Goal: Task Accomplishment & Management: Complete application form

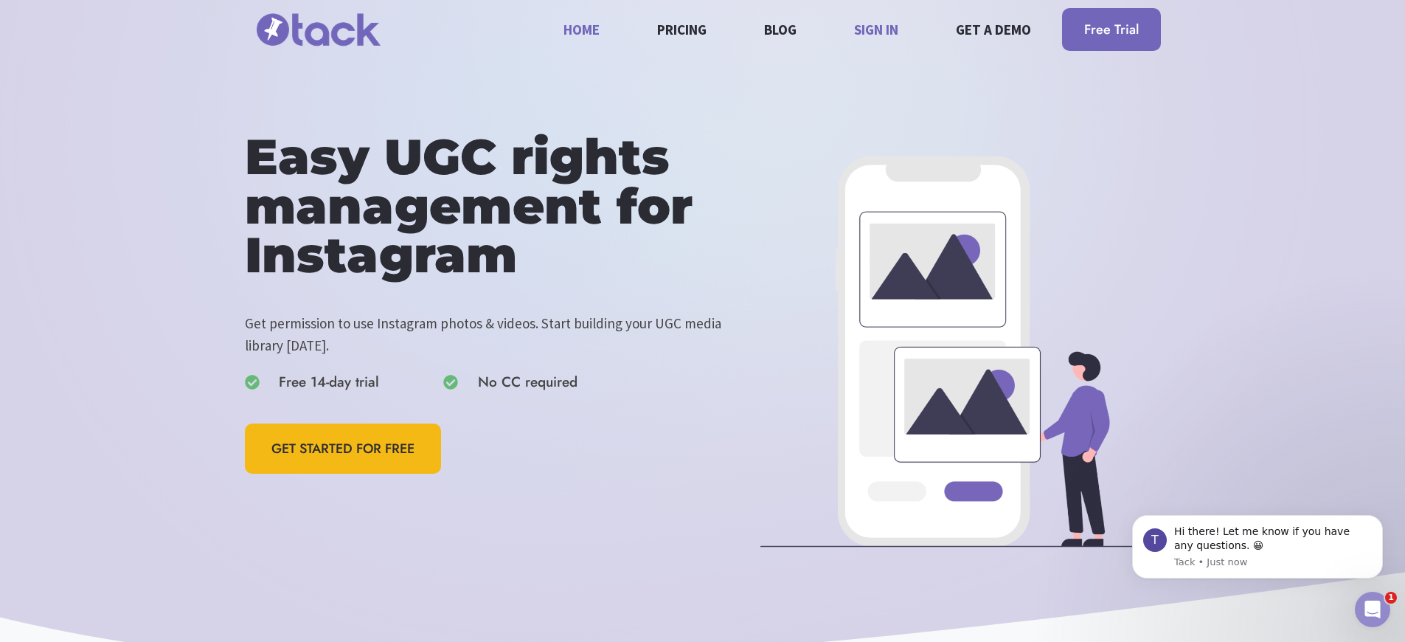
click at [877, 49] on link "Sign in" at bounding box center [876, 29] width 61 height 39
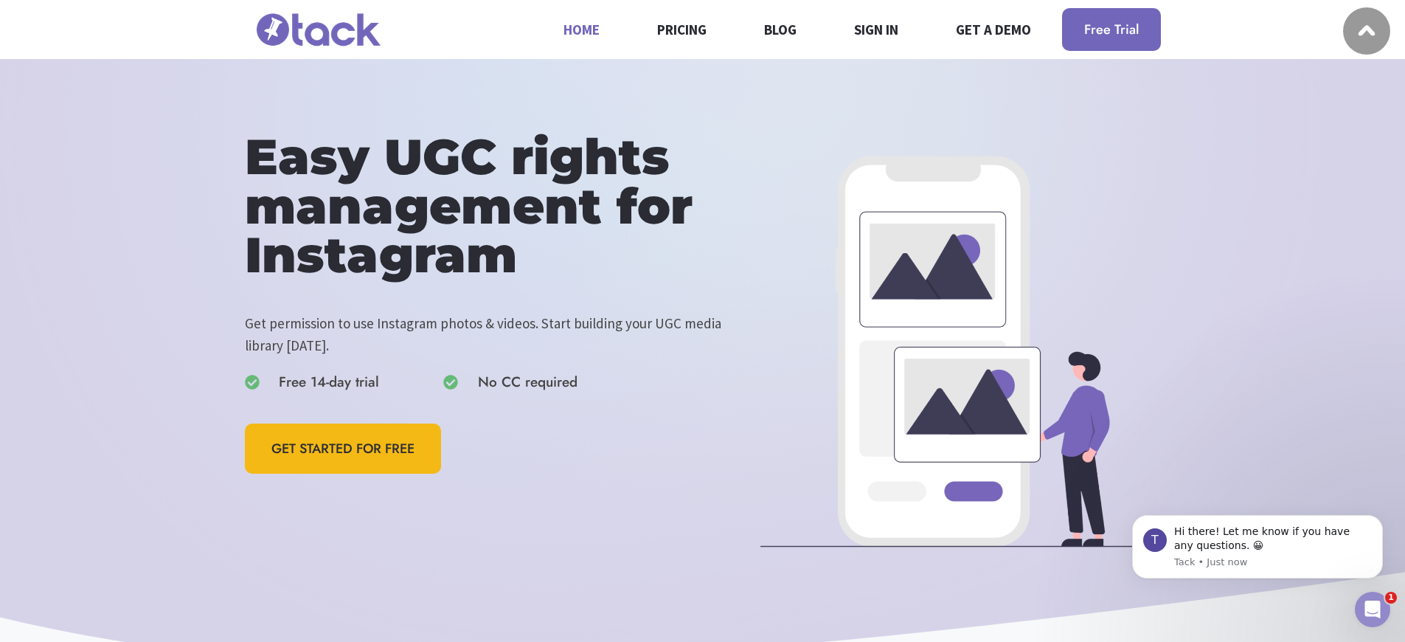
scroll to position [3774, 0]
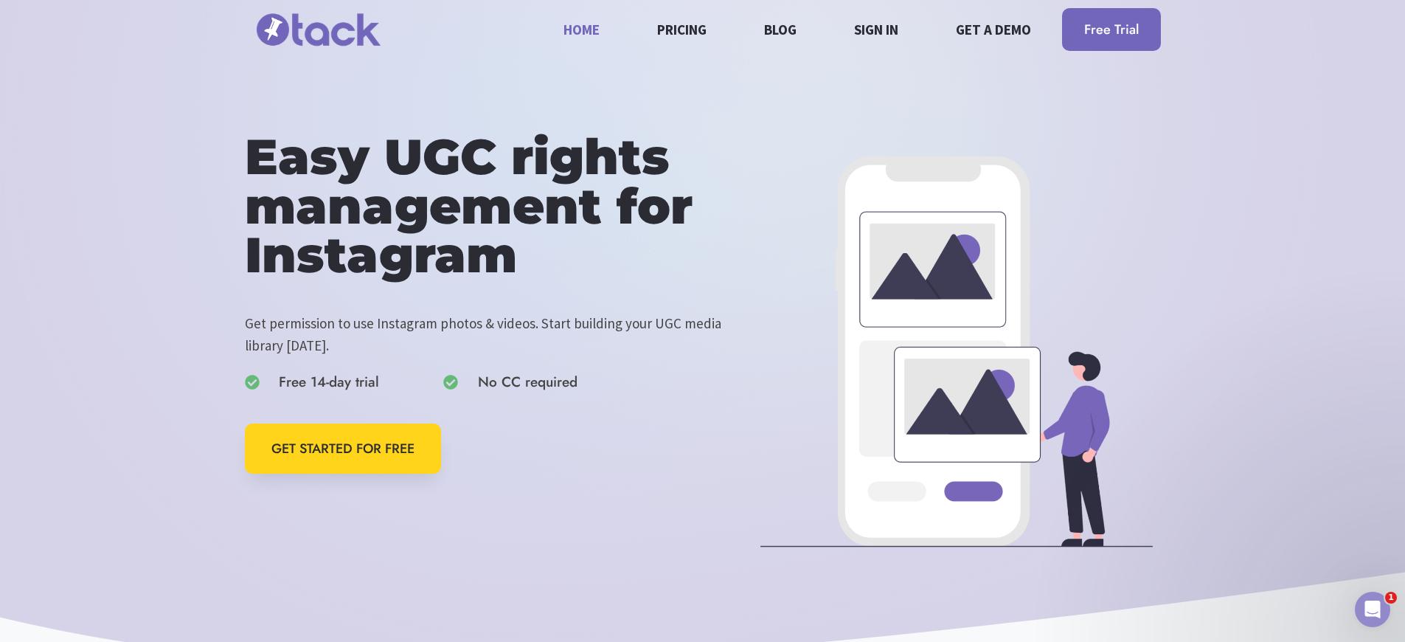
click at [344, 448] on span "GET STARTED FOR FREE" at bounding box center [342, 448] width 143 height 21
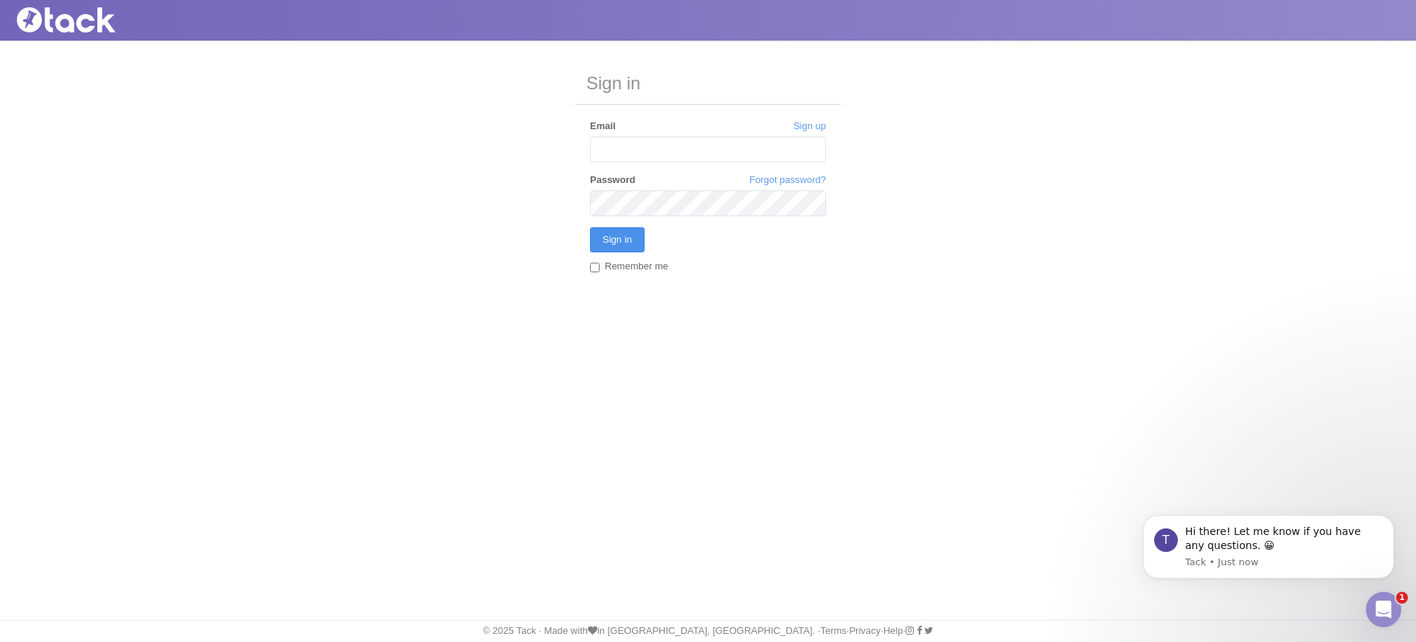
click at [617, 240] on input "Sign in" at bounding box center [617, 239] width 55 height 25
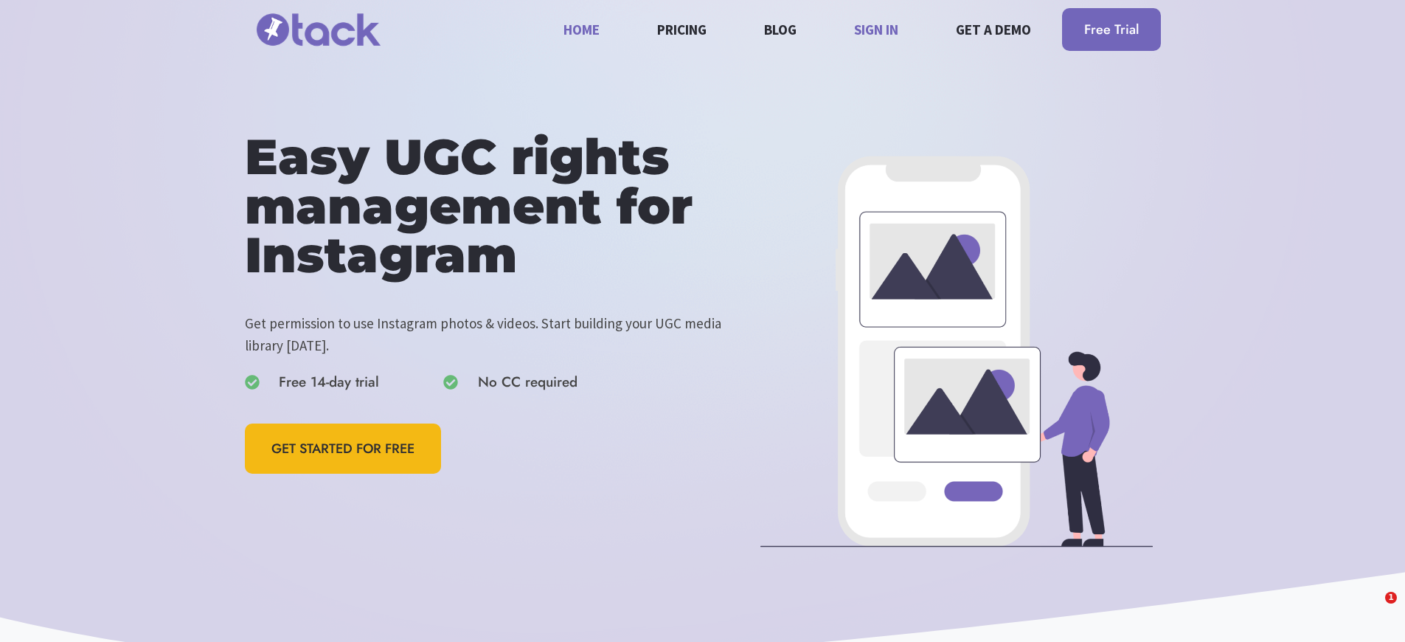
click at [877, 49] on link "Sign in" at bounding box center [876, 29] width 61 height 39
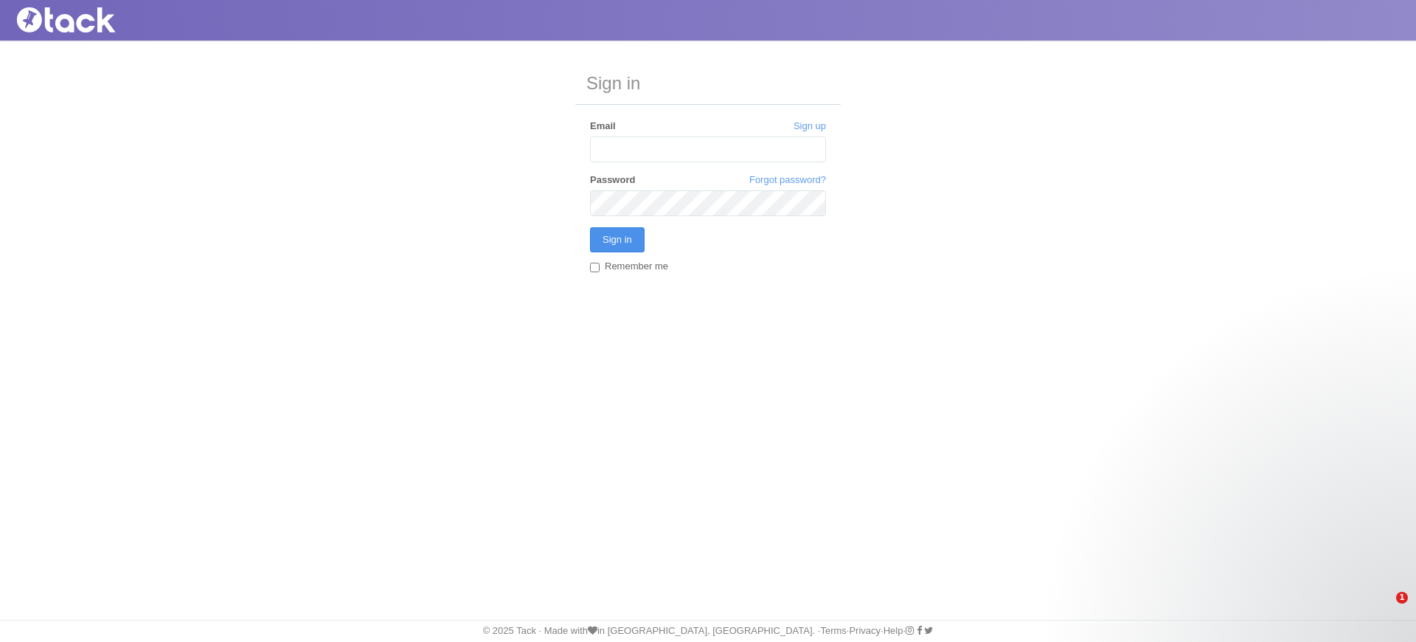
click at [617, 240] on input "Sign in" at bounding box center [617, 239] width 55 height 25
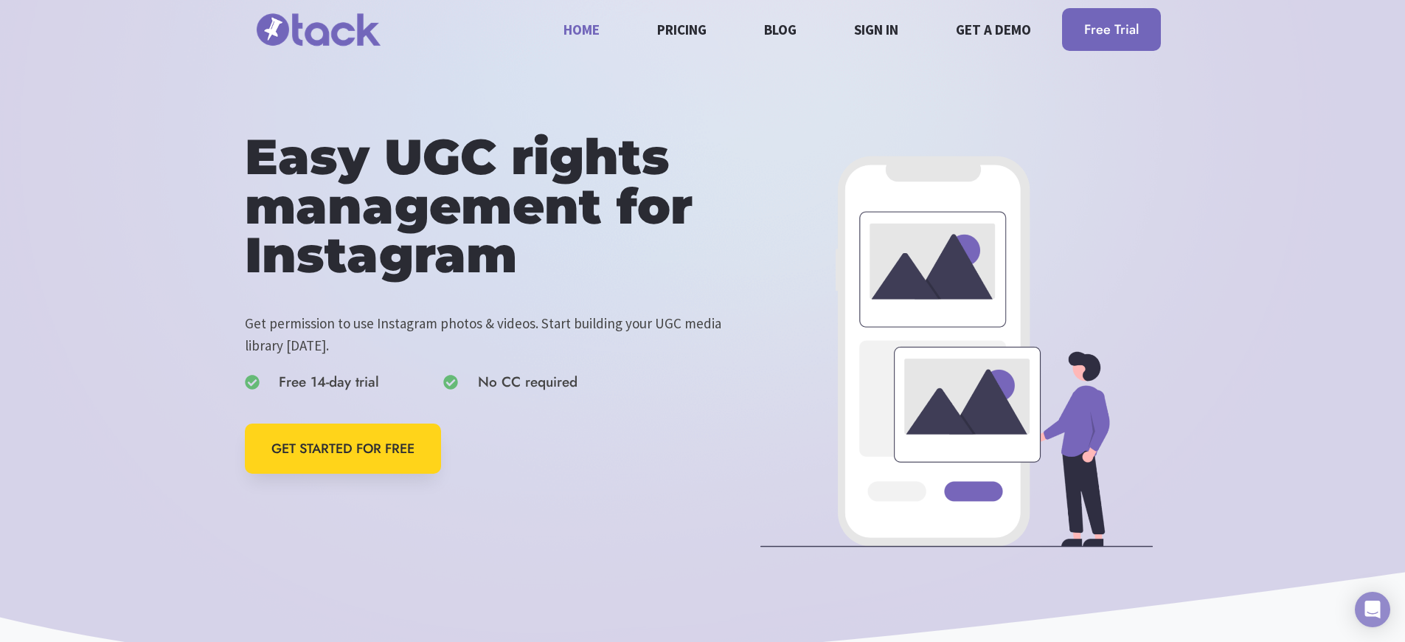
click at [344, 448] on span "GET STARTED FOR FREE" at bounding box center [342, 448] width 143 height 21
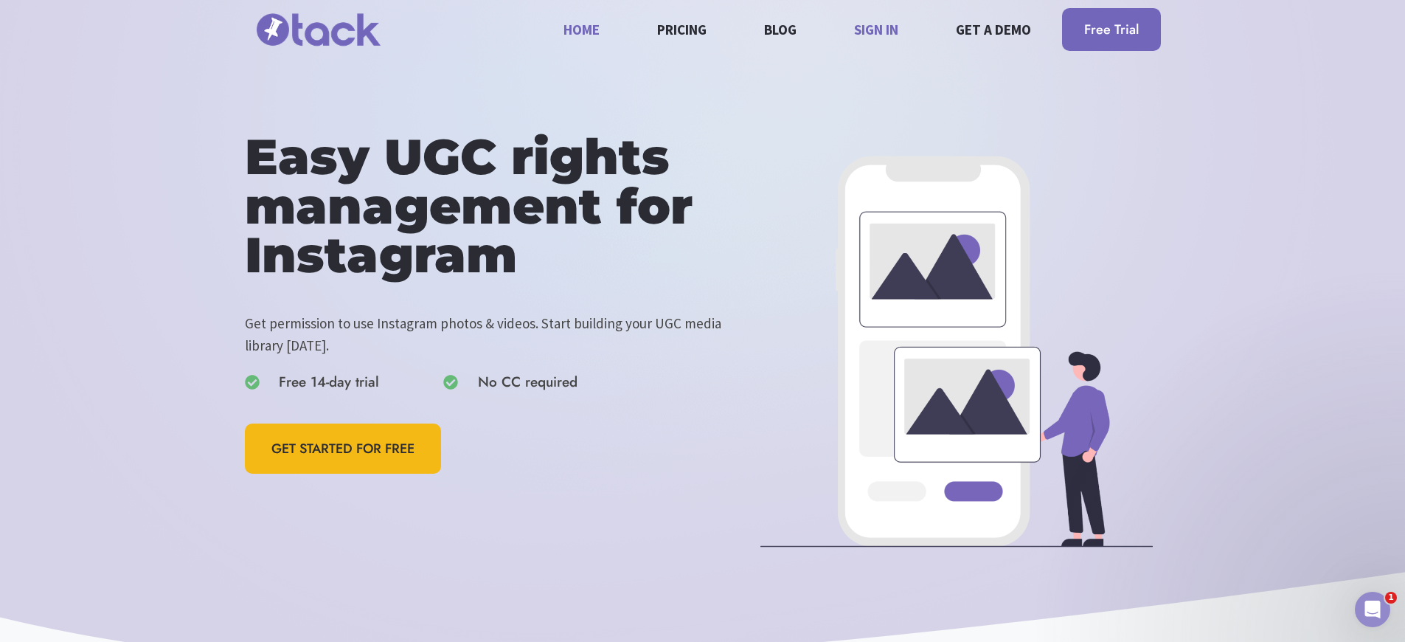
click at [877, 49] on link "Sign in" at bounding box center [876, 29] width 61 height 39
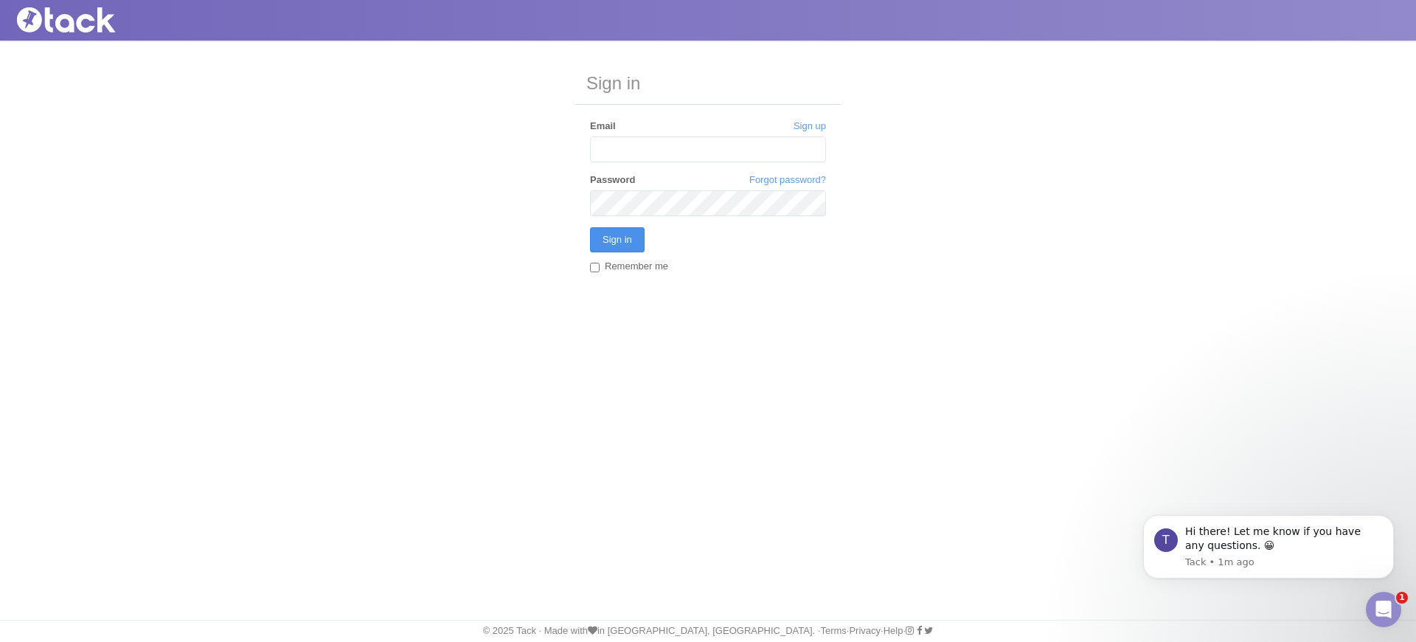
click at [617, 240] on input "Sign in" at bounding box center [617, 239] width 55 height 25
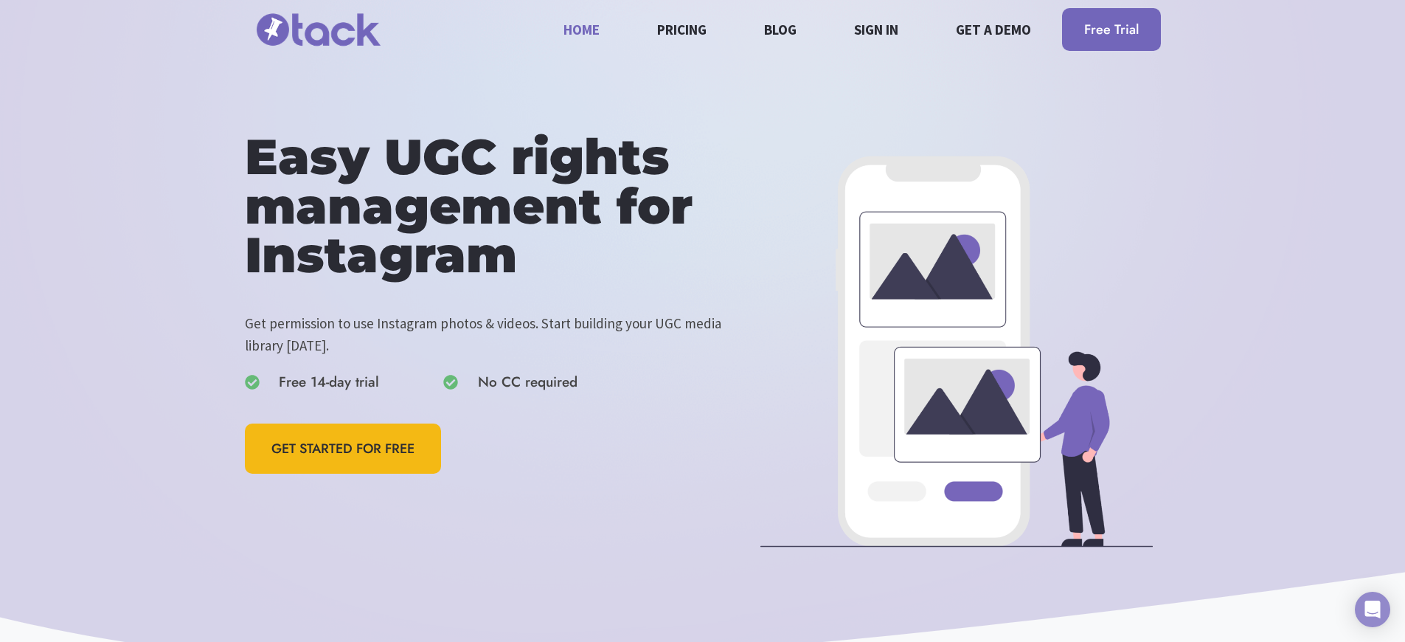
click at [344, 448] on span "GET STARTED FOR FREE" at bounding box center [342, 448] width 143 height 21
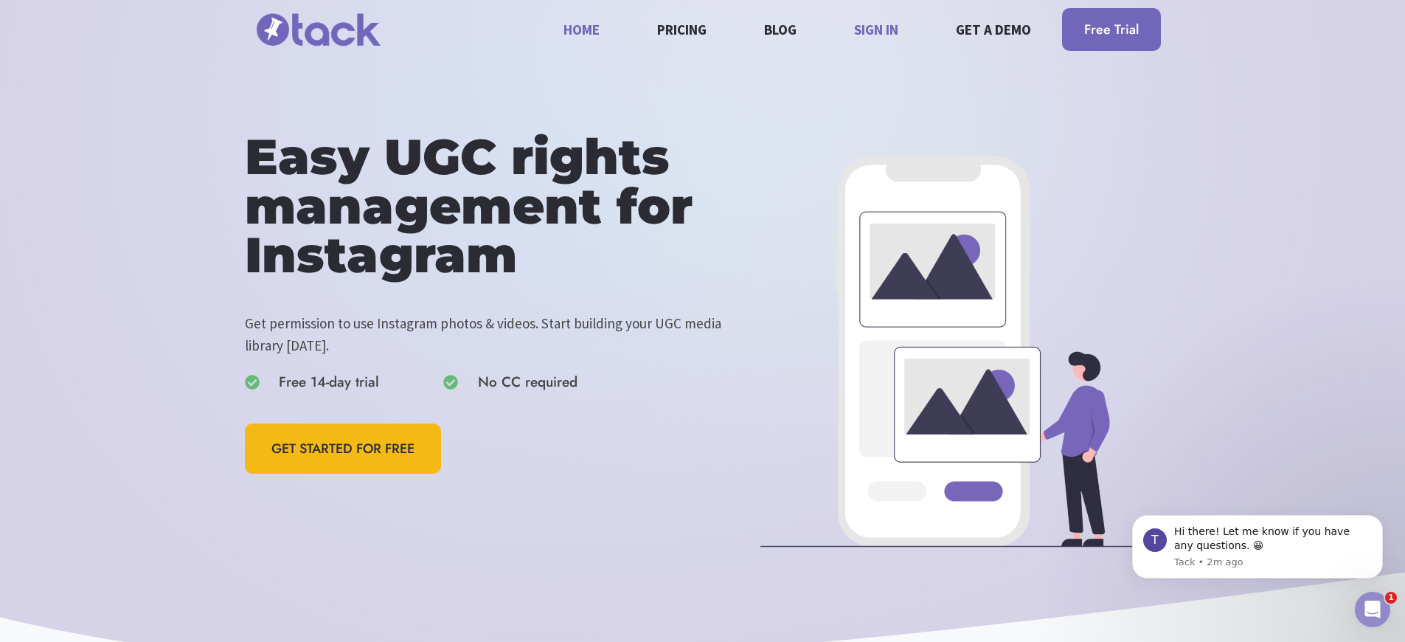
click at [877, 49] on link "Sign in" at bounding box center [876, 29] width 61 height 39
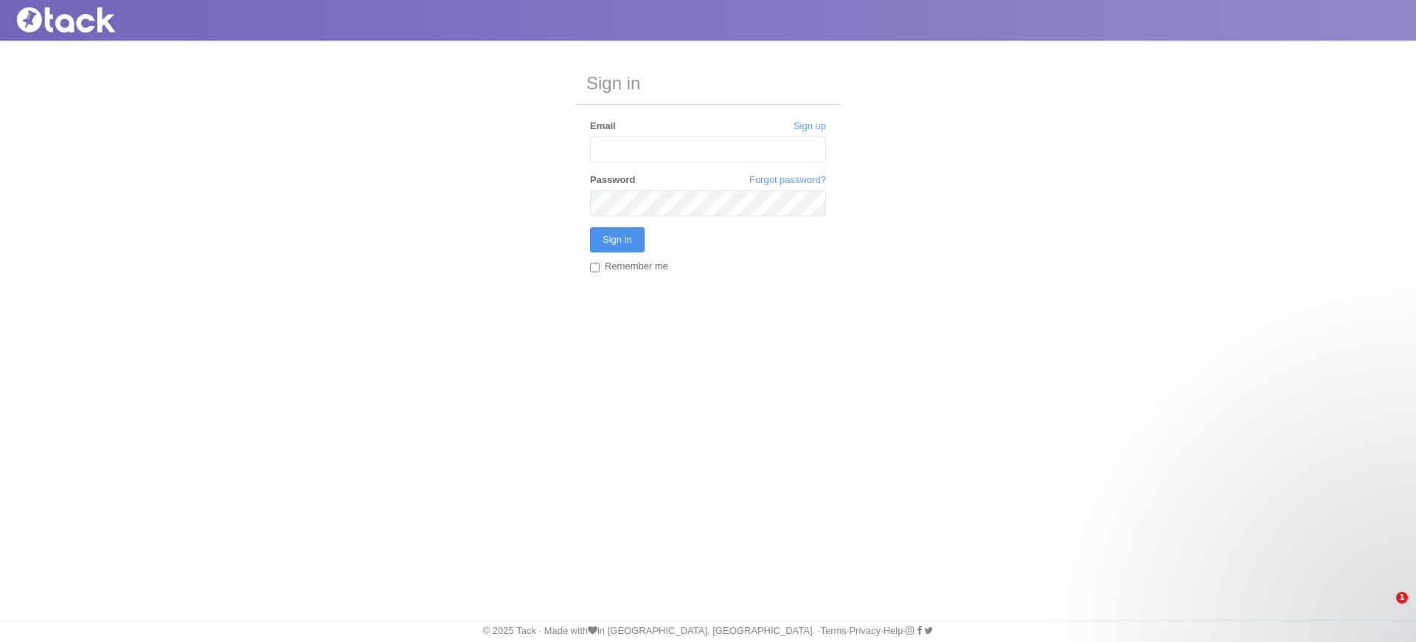
click at [617, 240] on input "Sign in" at bounding box center [617, 239] width 55 height 25
